Goal: Obtain resource: Obtain resource

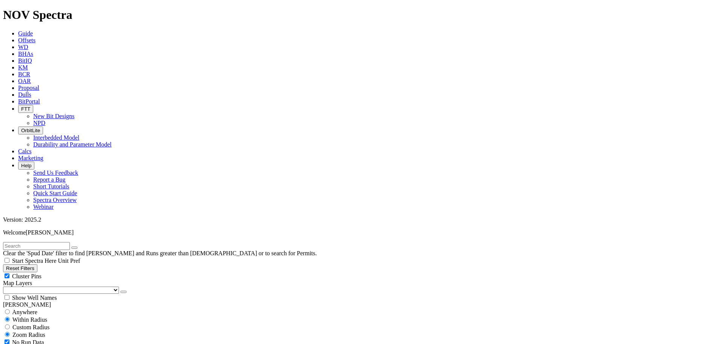
click at [37, 264] on button "Reset Filters" at bounding box center [20, 268] width 34 height 8
type input "[DATE]"
select select
click at [6, 265] on icon "button" at bounding box center [6, 268] width 0 height 6
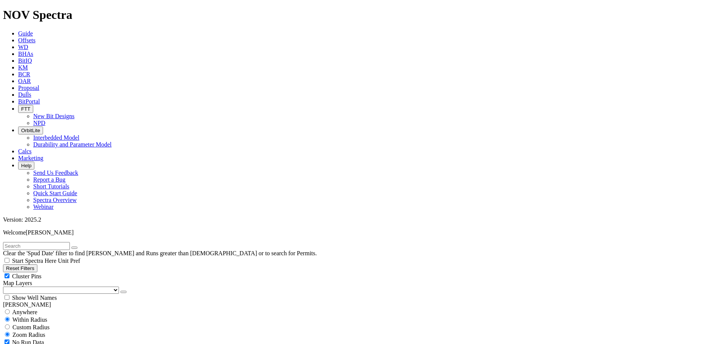
click at [33, 264] on button "Reset Filters" at bounding box center [20, 268] width 34 height 8
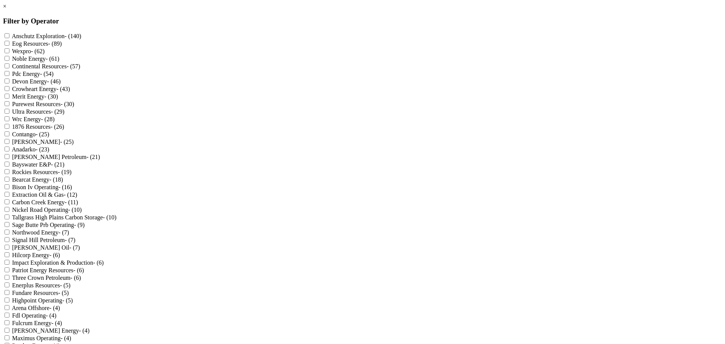
click at [9, 129] on Resources "1876 Resources - (26)" at bounding box center [7, 126] width 5 height 5
checkbox Resources "true"
